Goal: Check status: Check status

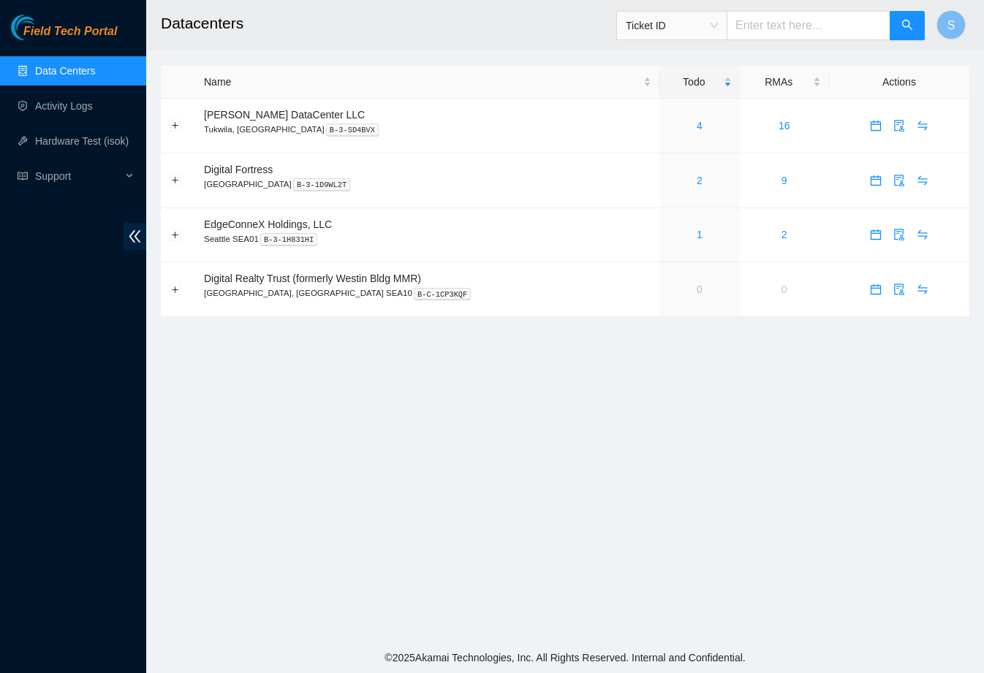
click at [462, 419] on main "Datacenters Ticket ID S Name Todo RMAs Actions Sabey DataCenter LLC Tukwila, WA…" at bounding box center [565, 321] width 838 height 643
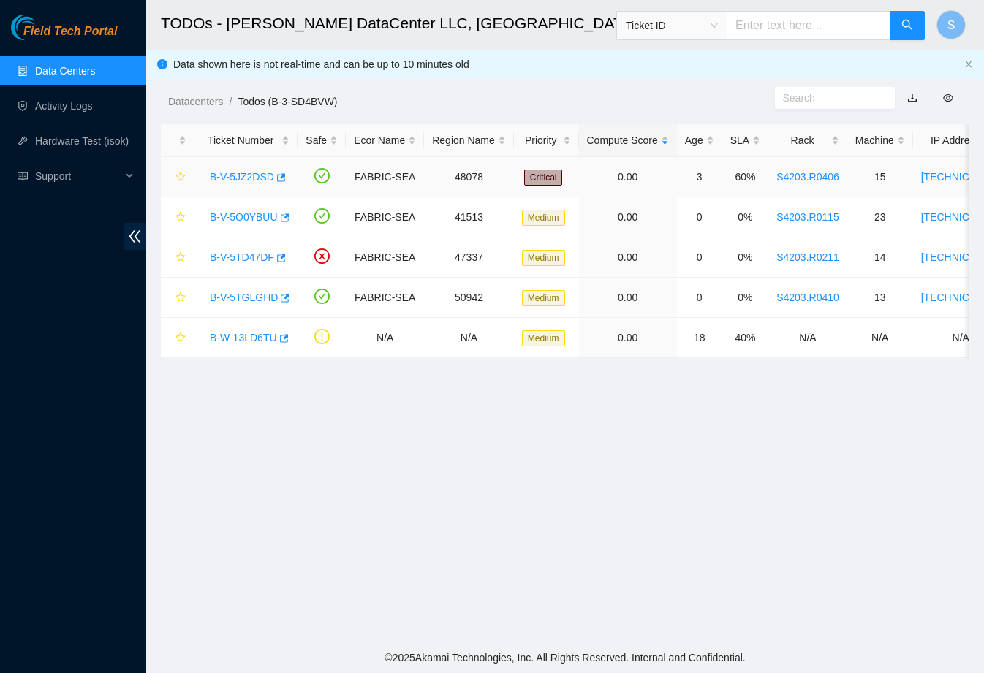
click at [247, 178] on link "B-V-5JZ2DSD" at bounding box center [242, 177] width 64 height 12
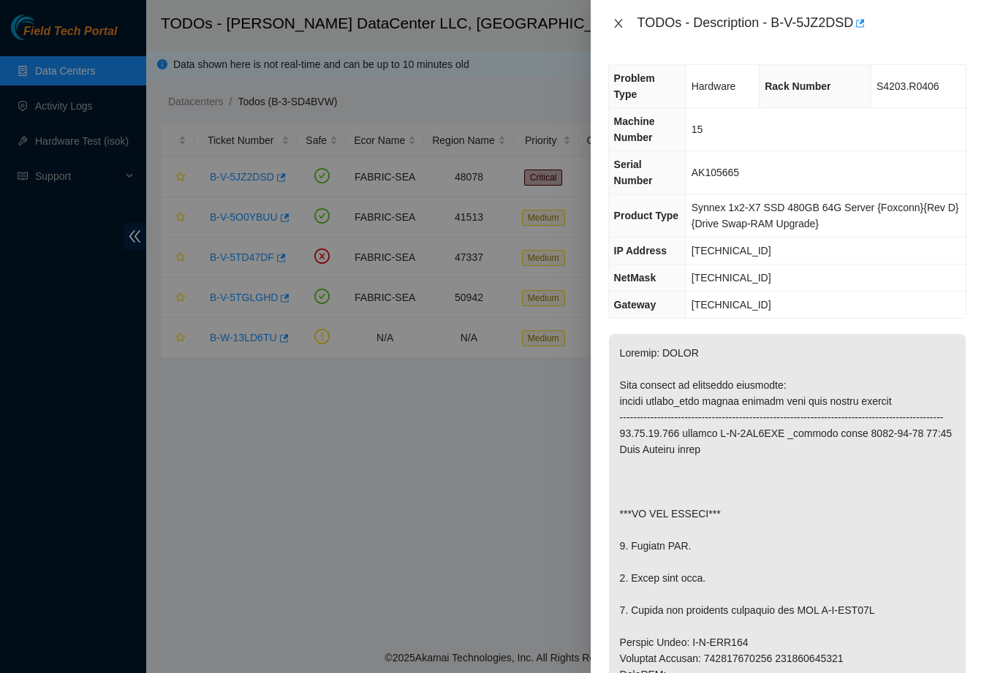
click at [621, 22] on icon "close" at bounding box center [619, 24] width 12 height 12
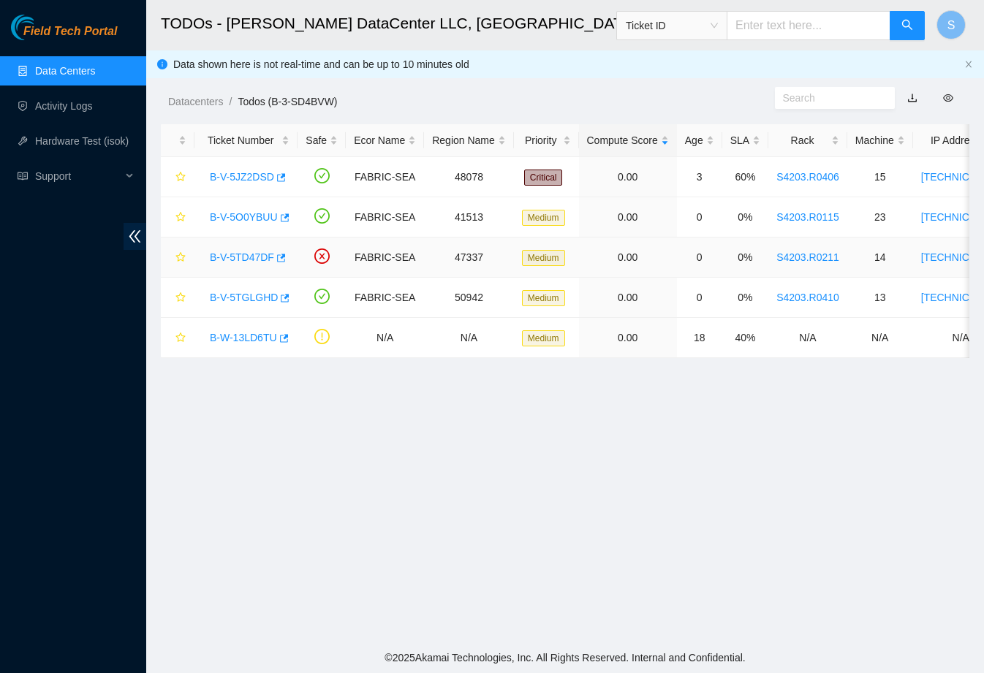
click at [241, 262] on link "B-V-5TD47DF" at bounding box center [242, 258] width 64 height 12
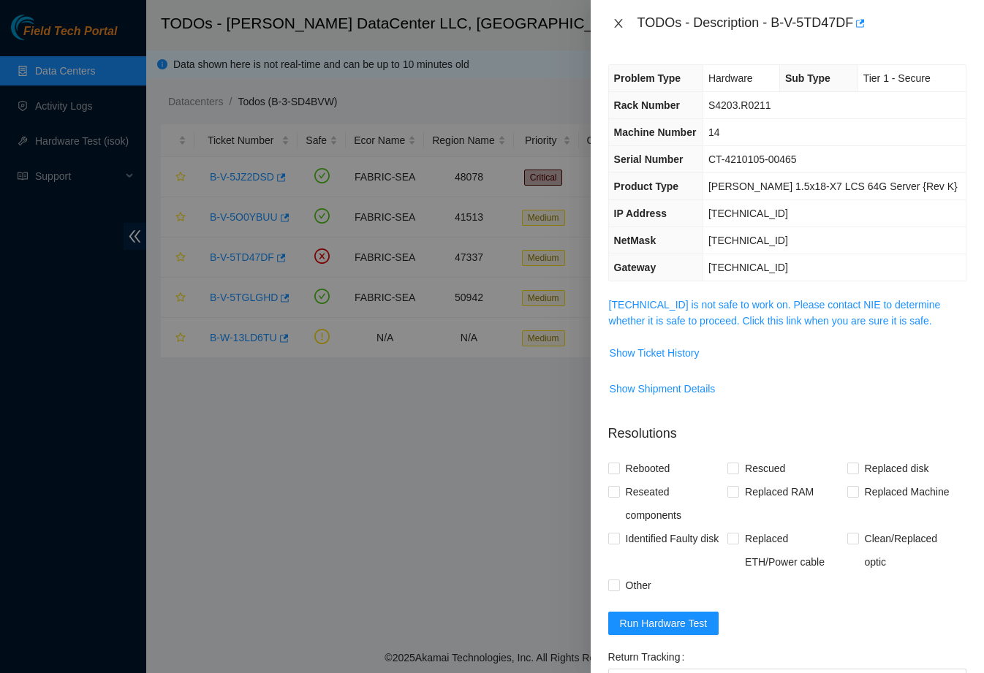
click at [616, 29] on button "Close" at bounding box center [618, 24] width 20 height 14
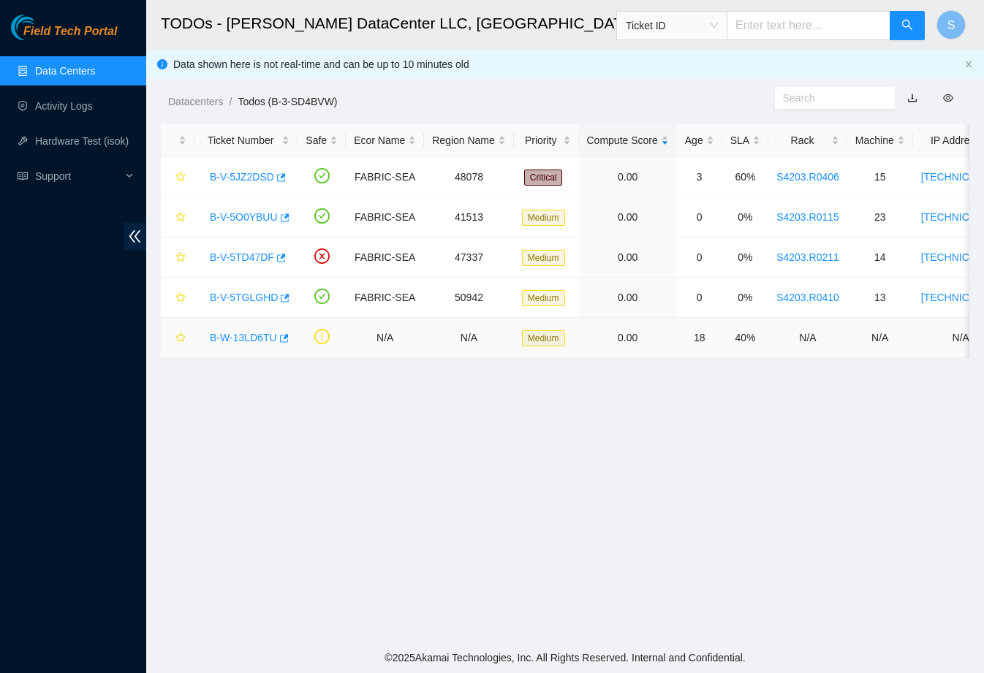
click at [268, 340] on link "B-W-13LD6TU" at bounding box center [243, 338] width 67 height 12
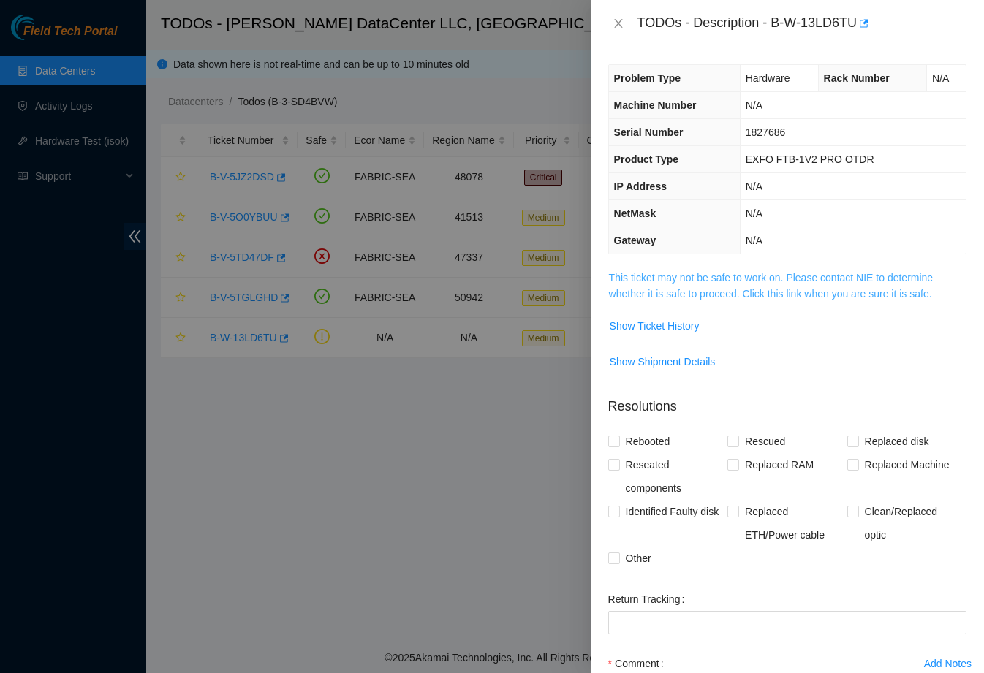
drag, startPoint x: 613, startPoint y: 15, endPoint x: 622, endPoint y: 298, distance: 282.4
click at [622, 298] on div "TODOs - Description - B-W-13LD6TU Problem Type Hardware Rack Number N/A Machine…" at bounding box center [787, 336] width 393 height 673
click at [635, 280] on link "This ticket may not be safe to work on. Please contact NIE to determine whether…" at bounding box center [771, 286] width 325 height 28
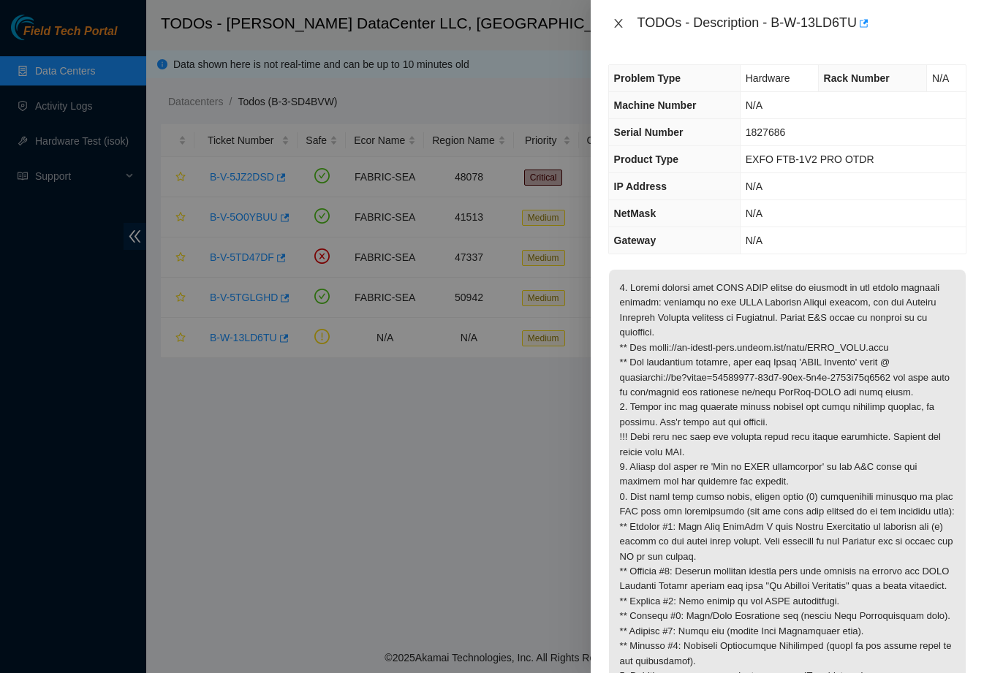
click at [623, 23] on icon "close" at bounding box center [619, 24] width 12 height 12
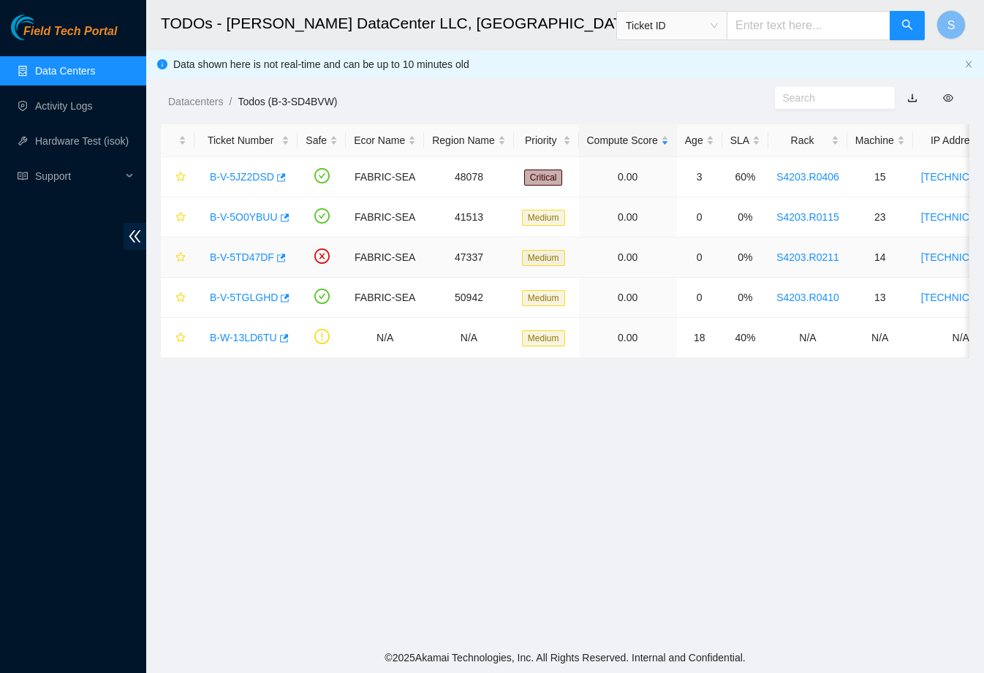
click at [257, 253] on link "B-V-5TD47DF" at bounding box center [242, 258] width 64 height 12
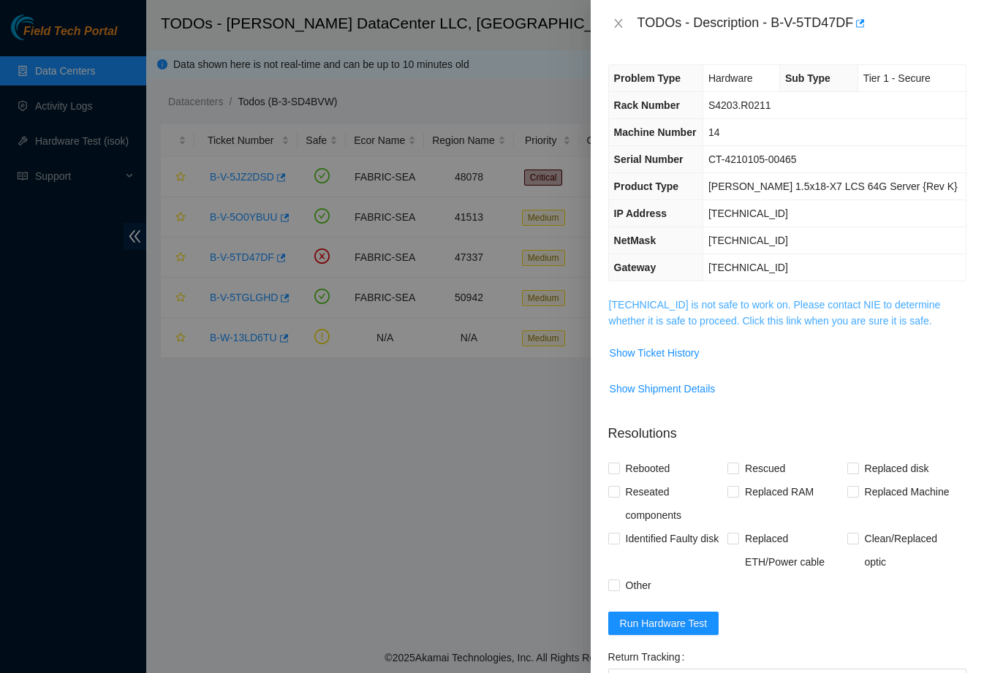
click at [692, 309] on link "[TECHNICAL_ID] is not safe to work on. Please contact NIE to determine whether …" at bounding box center [775, 313] width 332 height 28
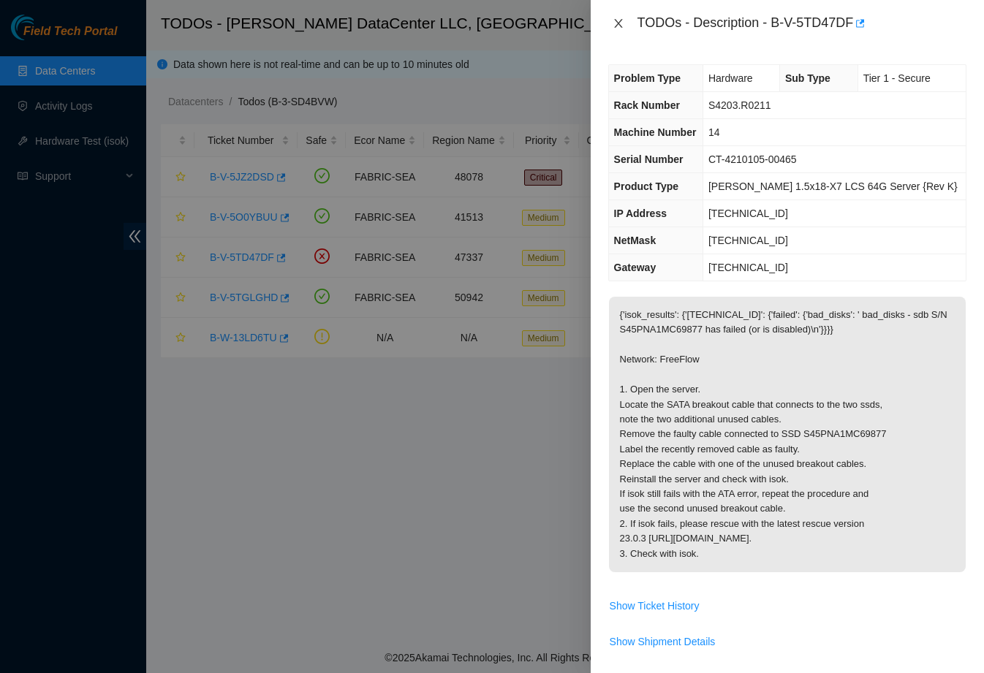
click at [620, 22] on icon "close" at bounding box center [619, 24] width 12 height 12
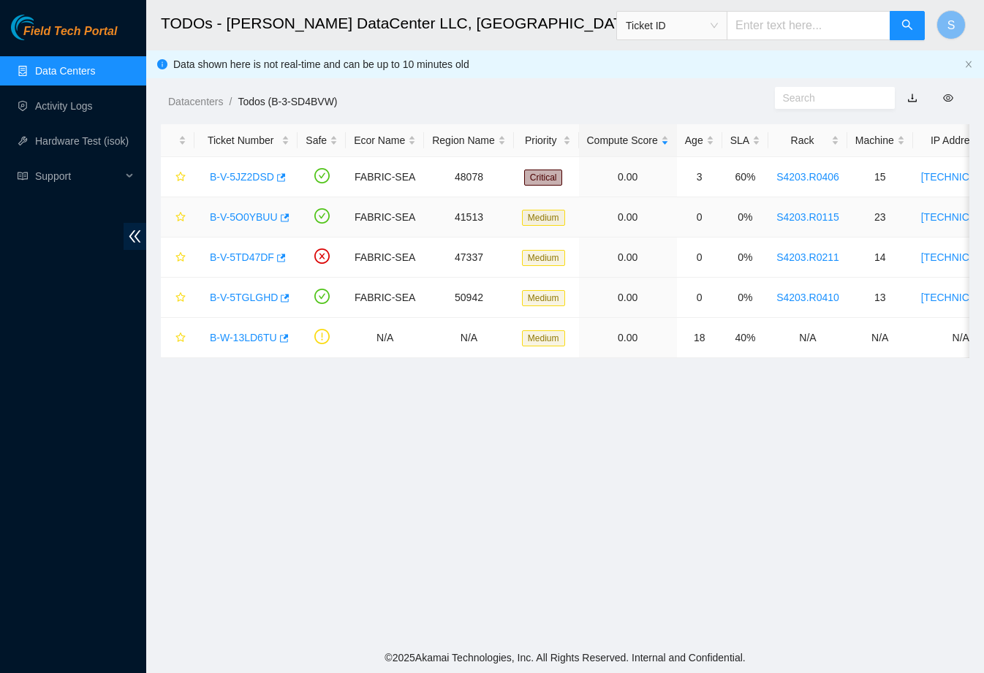
click at [268, 219] on link "B-V-5O0YBUU" at bounding box center [244, 217] width 68 height 12
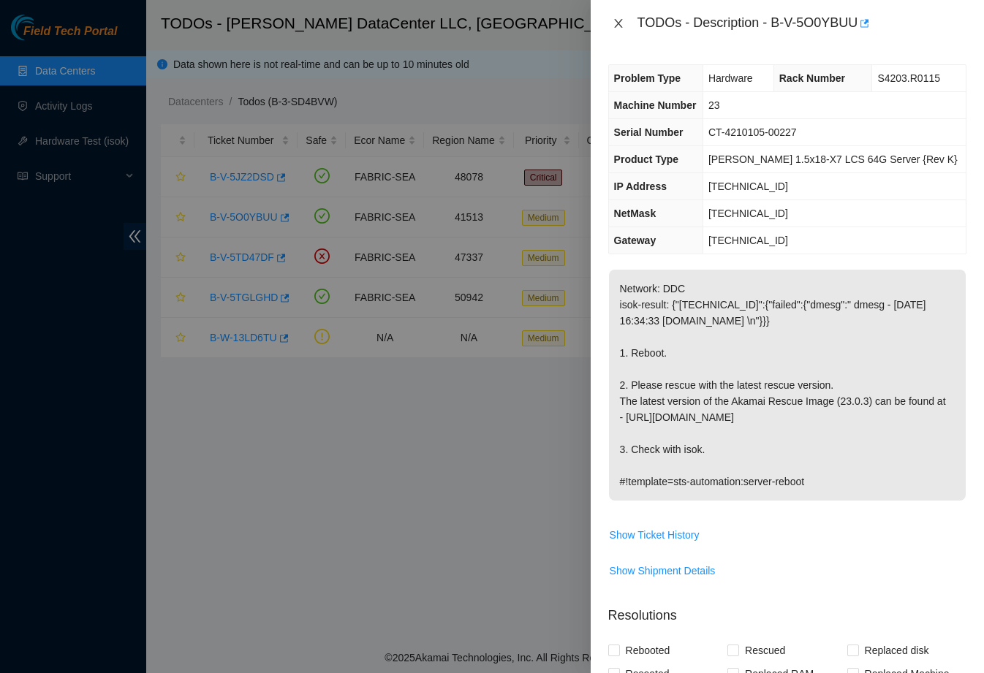
click at [613, 20] on icon "close" at bounding box center [619, 24] width 12 height 12
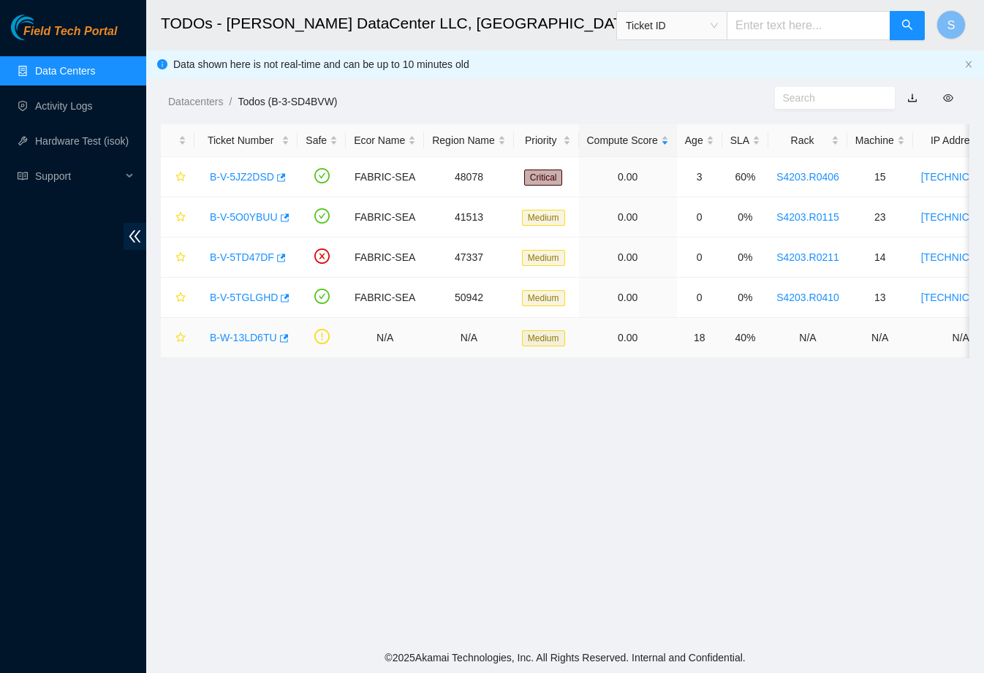
click at [270, 333] on link "B-W-13LD6TU" at bounding box center [243, 338] width 67 height 12
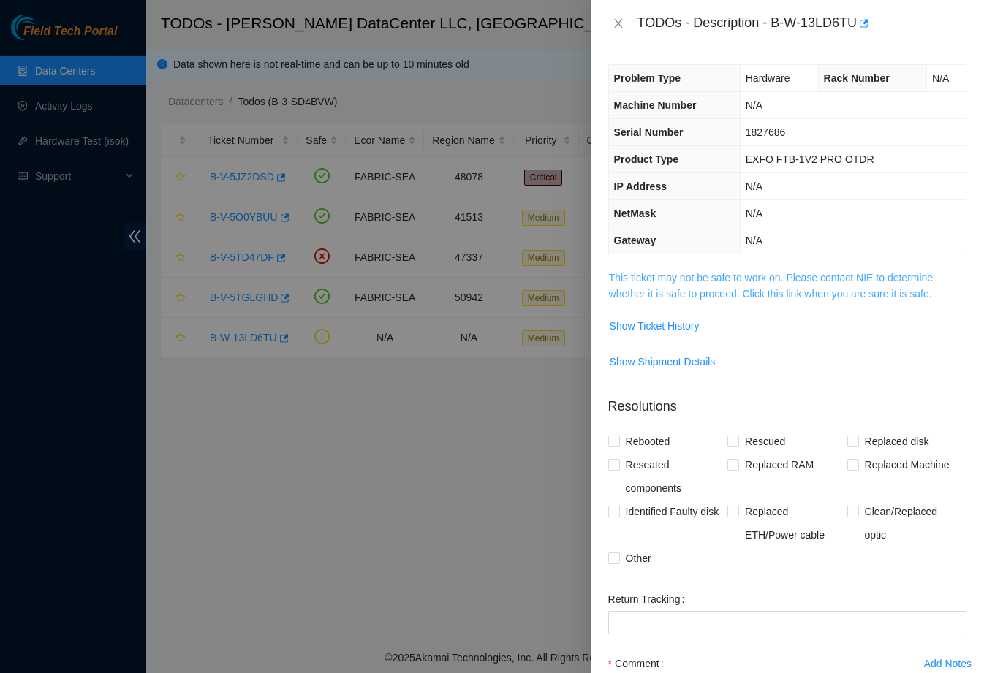
click at [720, 279] on link "This ticket may not be safe to work on. Please contact NIE to determine whether…" at bounding box center [771, 286] width 325 height 28
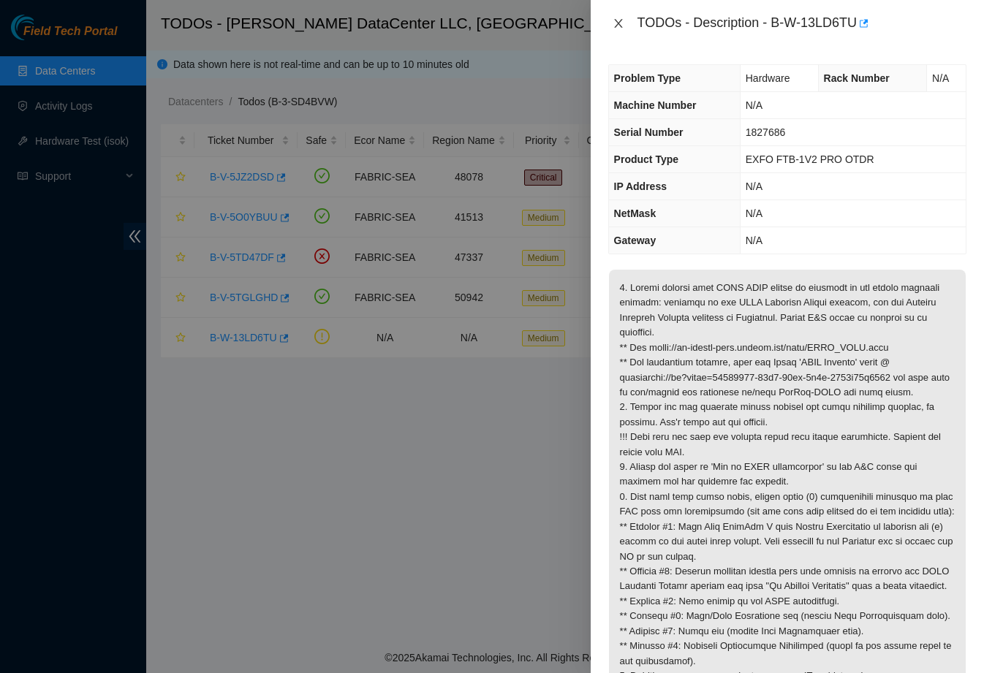
click at [627, 22] on button "Close" at bounding box center [618, 24] width 20 height 14
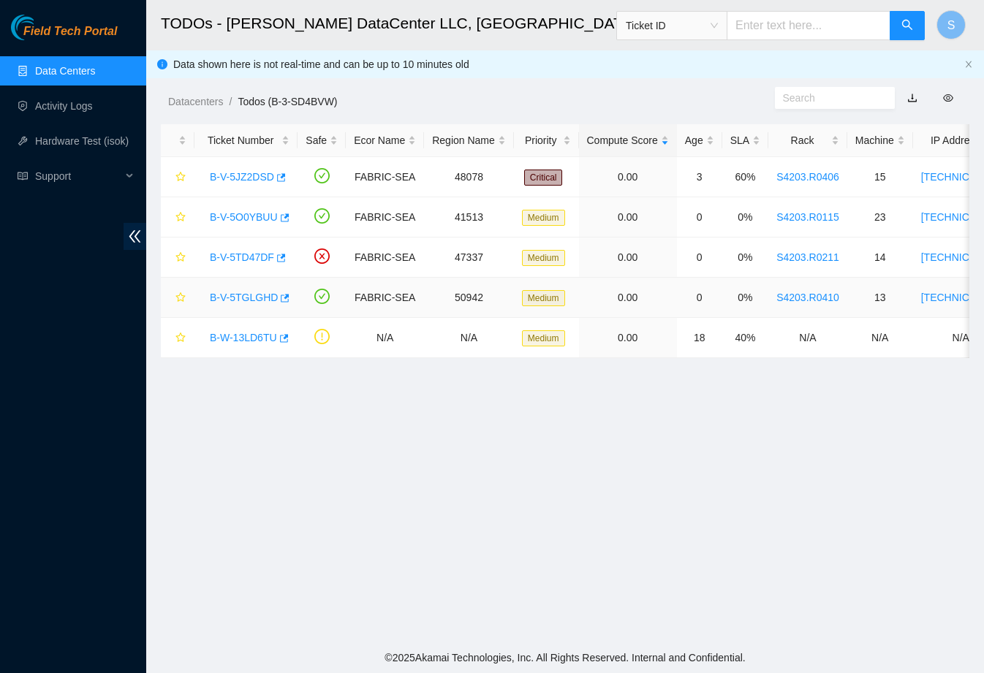
click at [268, 290] on div "B-V-5TGLGHD" at bounding box center [246, 297] width 87 height 23
click at [259, 292] on link "B-V-5TGLGHD" at bounding box center [244, 298] width 68 height 12
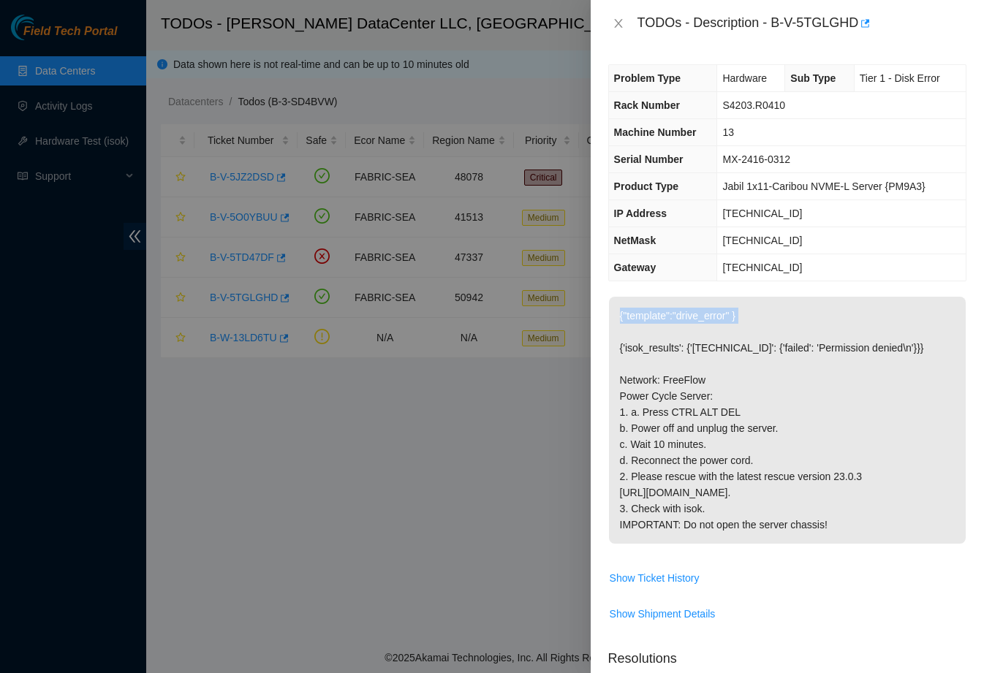
drag, startPoint x: 760, startPoint y: 330, endPoint x: 597, endPoint y: 336, distance: 163.1
click at [597, 336] on div "Problem Type Hardware Sub Type Tier 1 - Disk Error Rack Number S4203.R0410 Mach…" at bounding box center [787, 360] width 393 height 627
click at [624, 31] on button "Close" at bounding box center [618, 24] width 20 height 14
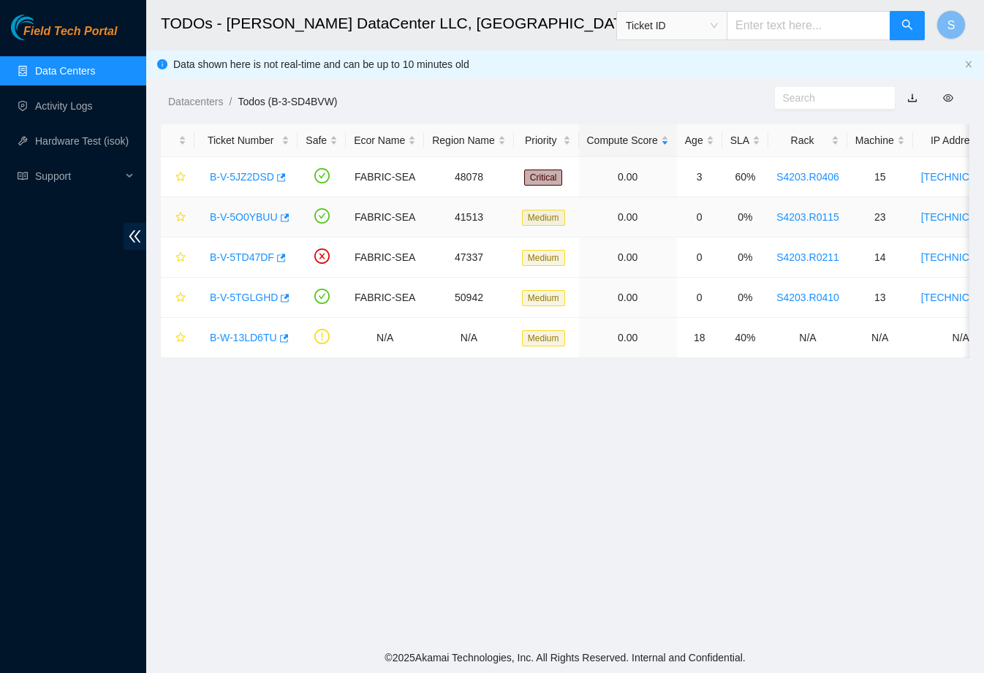
click at [261, 216] on link "B-V-5O0YBUU" at bounding box center [244, 217] width 68 height 12
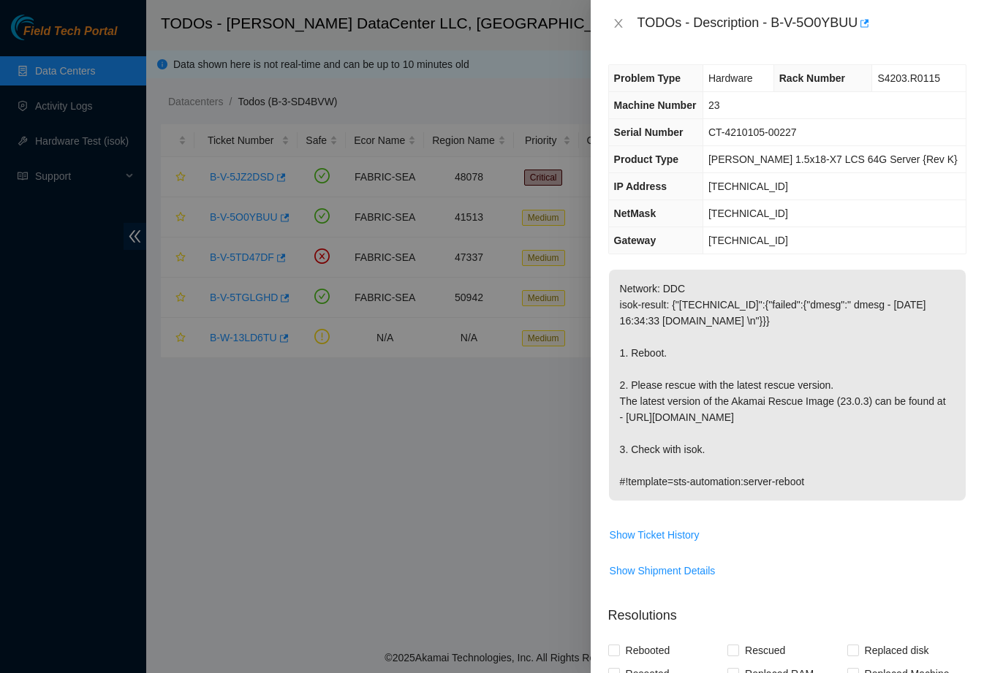
click at [616, 15] on div "TODOs - Description - B-V-5O0YBUU" at bounding box center [787, 23] width 358 height 23
click at [616, 27] on icon "close" at bounding box center [619, 24] width 12 height 12
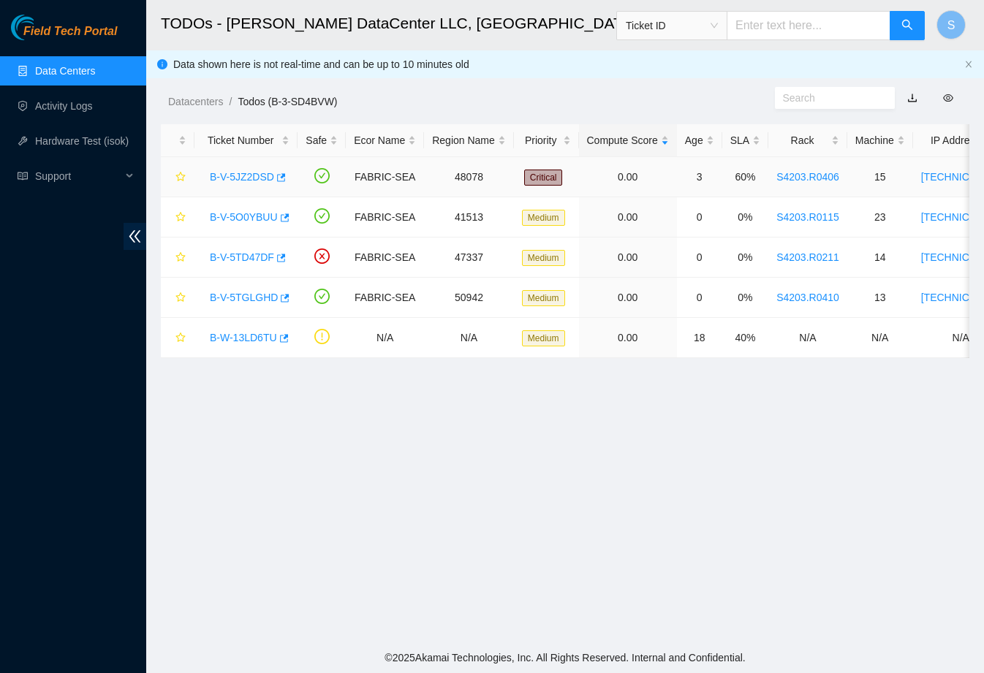
click at [260, 175] on link "B-V-5JZ2DSD" at bounding box center [242, 177] width 64 height 12
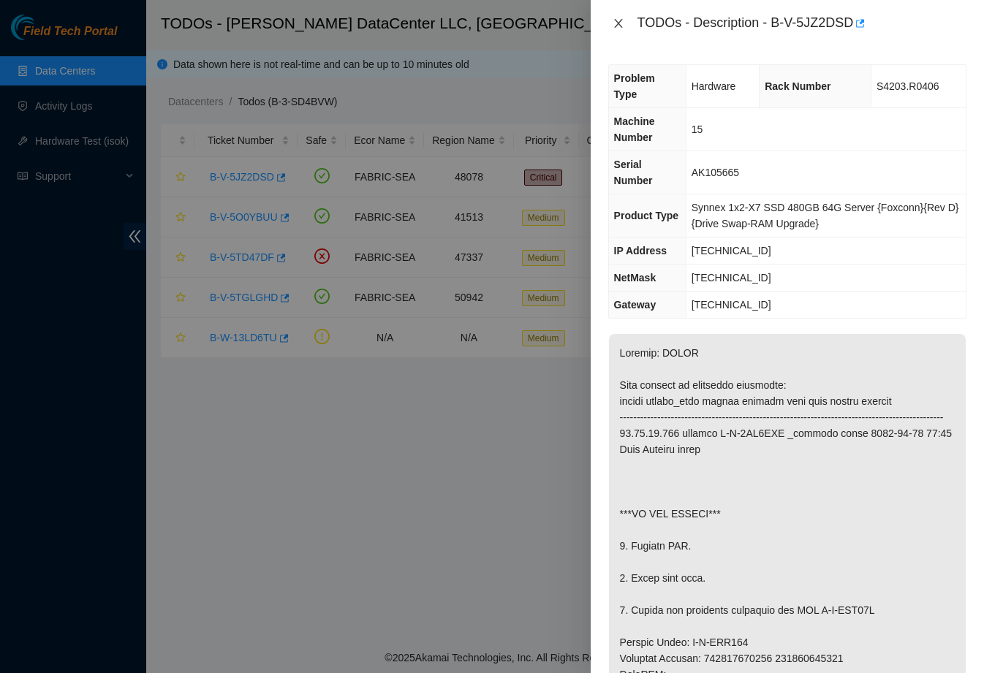
click at [617, 25] on icon "close" at bounding box center [618, 23] width 8 height 9
